Goal: Information Seeking & Learning: Learn about a topic

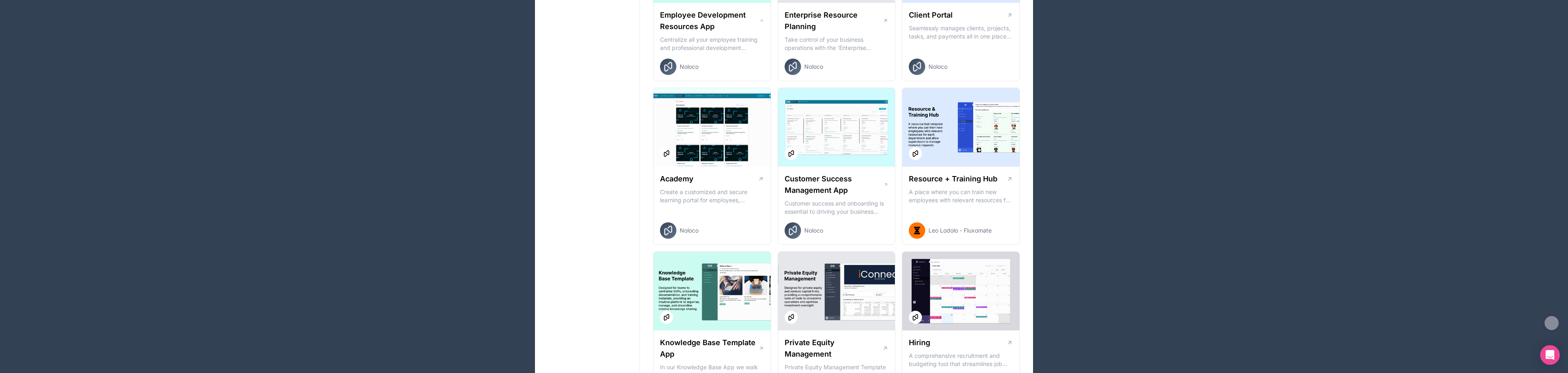
scroll to position [369, 0]
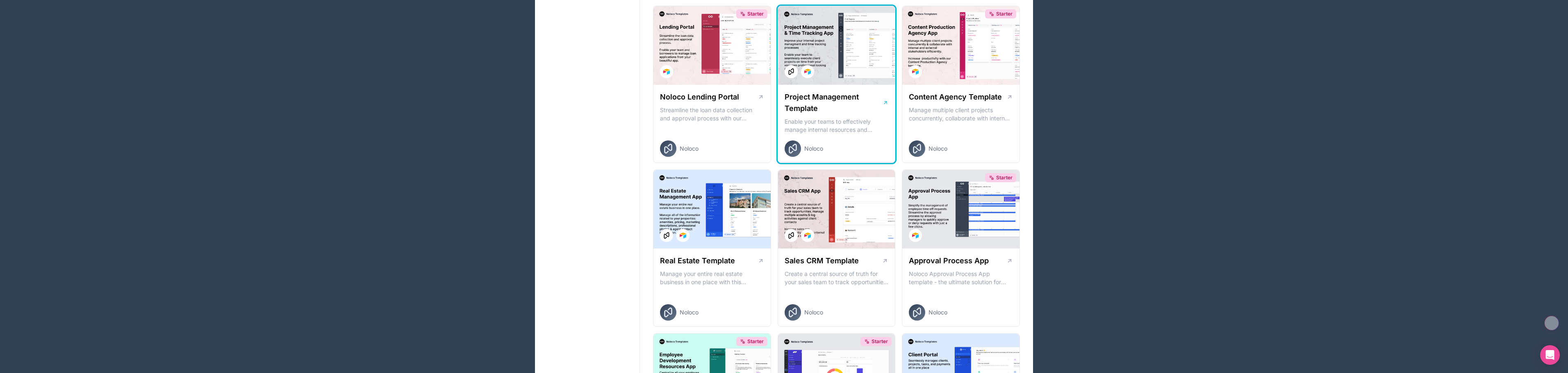
click at [828, 86] on div "Project Management Template Enable your teams to effectively manage internal re…" at bounding box center [836, 124] width 118 height 78
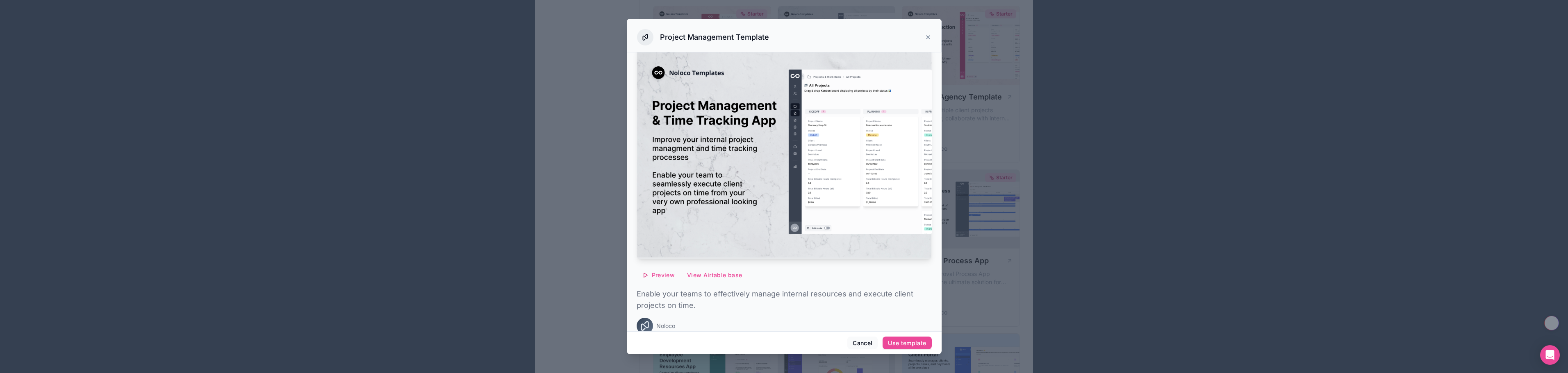
scroll to position [22, 0]
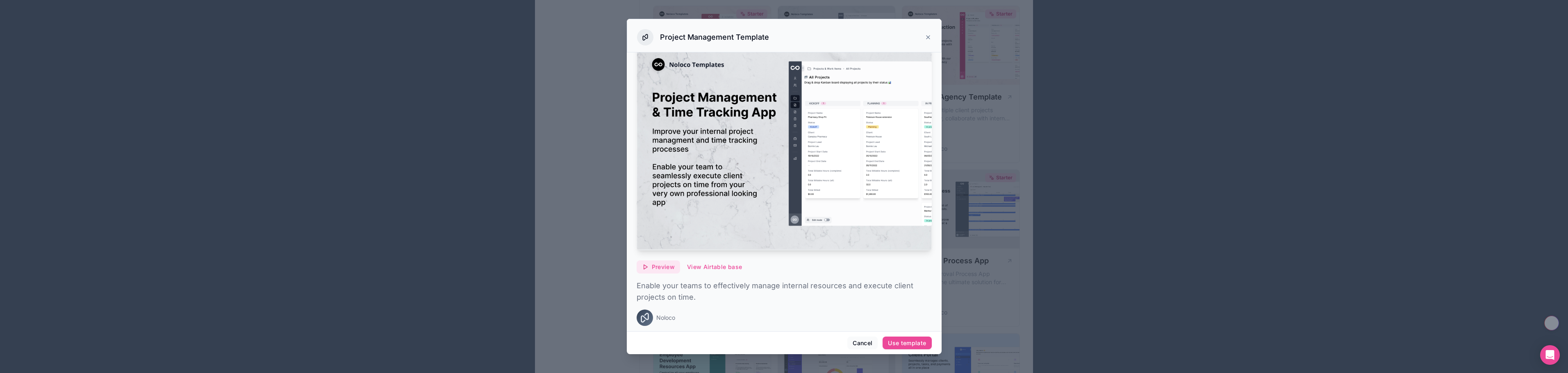
click at [666, 263] on span "Preview" at bounding box center [662, 267] width 23 height 7
click at [665, 221] on span "Preview with Noloco tables" at bounding box center [662, 222] width 84 height 10
click at [871, 344] on button "Cancel" at bounding box center [862, 343] width 30 height 13
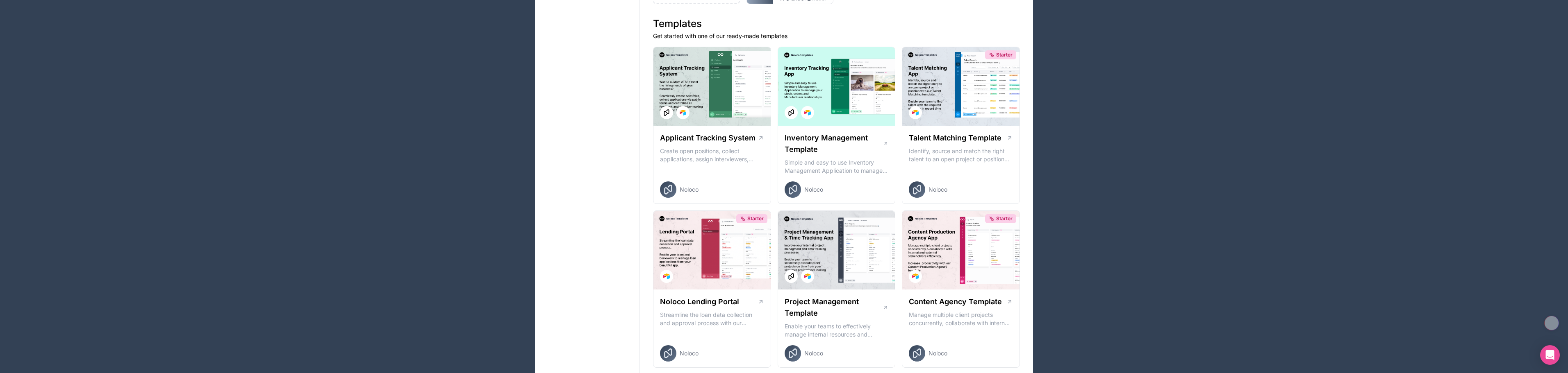
scroll to position [123, 0]
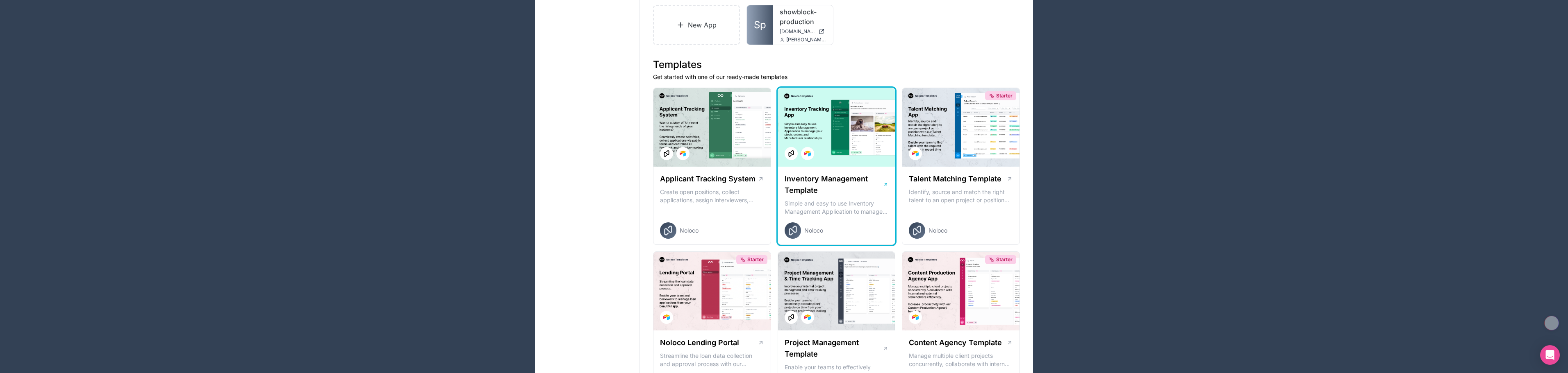
click at [865, 139] on div at bounding box center [836, 127] width 118 height 78
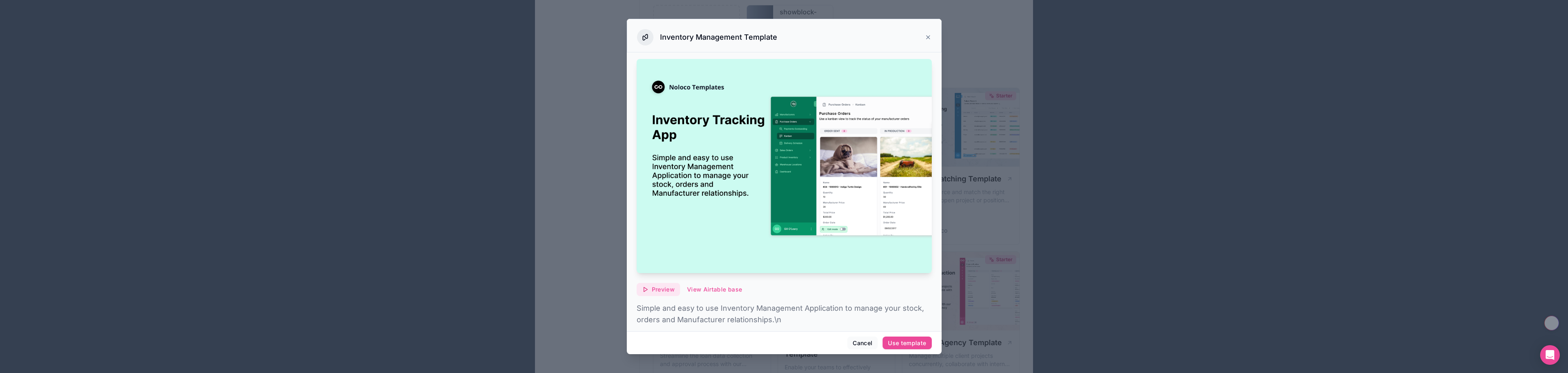
click at [657, 290] on button "Preview" at bounding box center [658, 290] width 44 height 13
click at [651, 247] on span "Preview with Noloco tables" at bounding box center [662, 244] width 84 height 10
click at [194, 104] on div at bounding box center [784, 186] width 1568 height 373
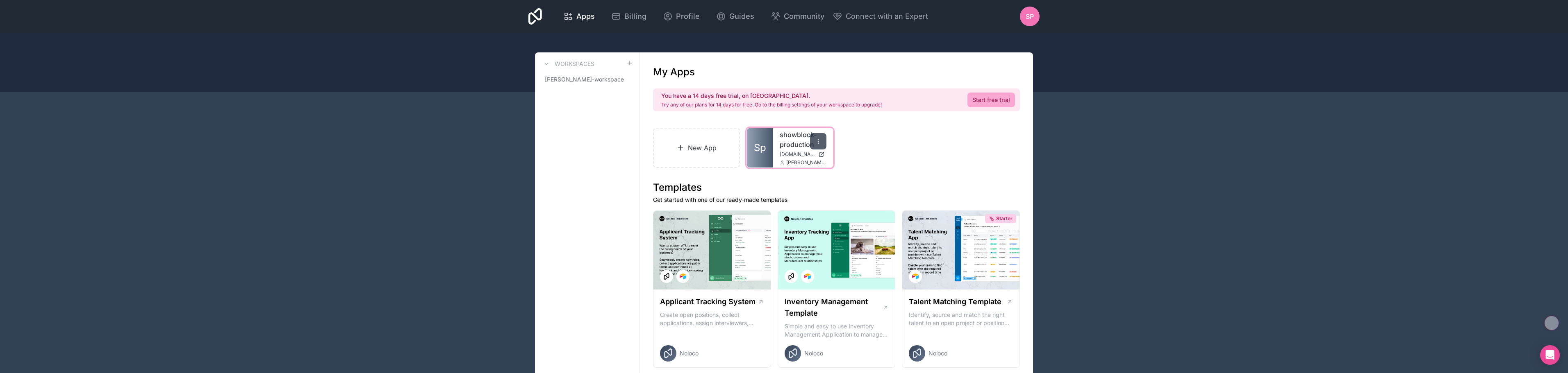
click at [819, 143] on icon at bounding box center [818, 141] width 7 height 7
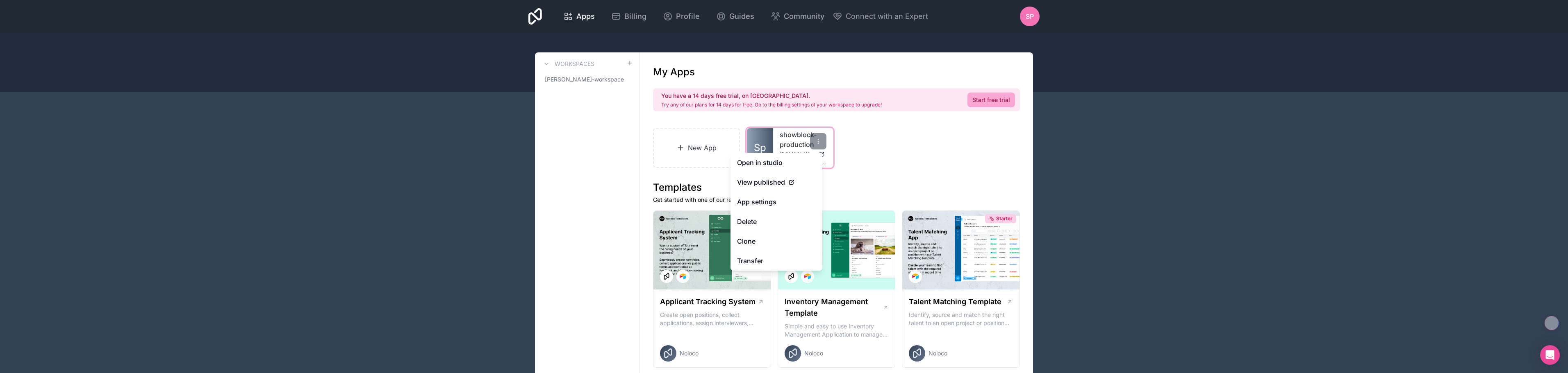
click at [764, 134] on link "Sp" at bounding box center [759, 148] width 26 height 39
